Goal: Find specific page/section: Find specific page/section

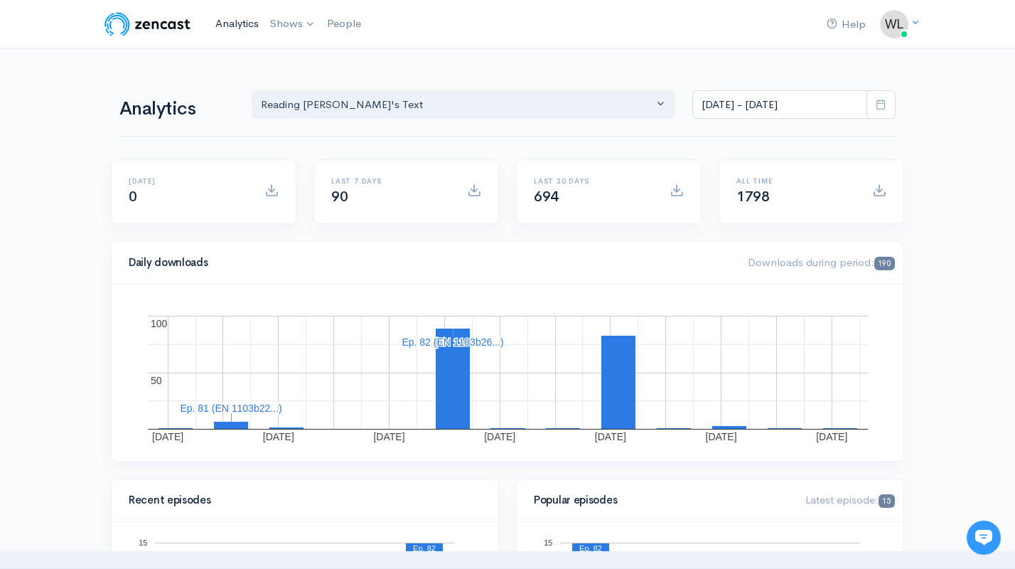
click at [229, 18] on link "Analytics" at bounding box center [237, 24] width 55 height 31
click at [243, 29] on link "Analytics" at bounding box center [237, 24] width 55 height 31
